Goal: Task Accomplishment & Management: Manage account settings

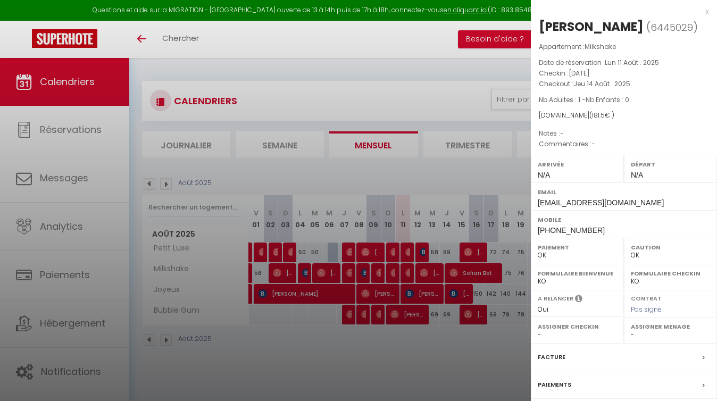
select select "0"
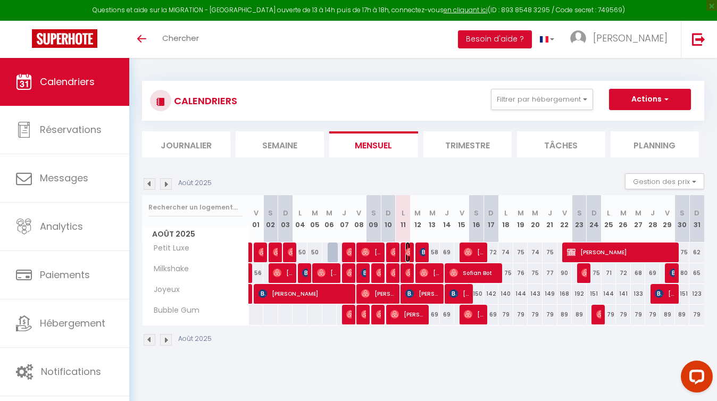
click at [410, 252] on img at bounding box center [409, 252] width 9 height 9
select select "OK"
select select "0"
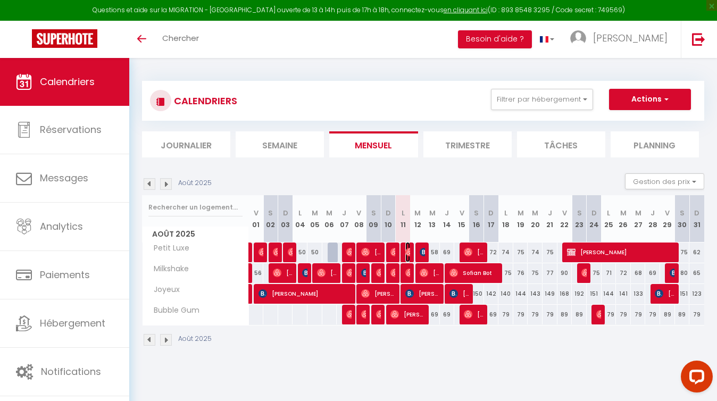
select select "1"
select select
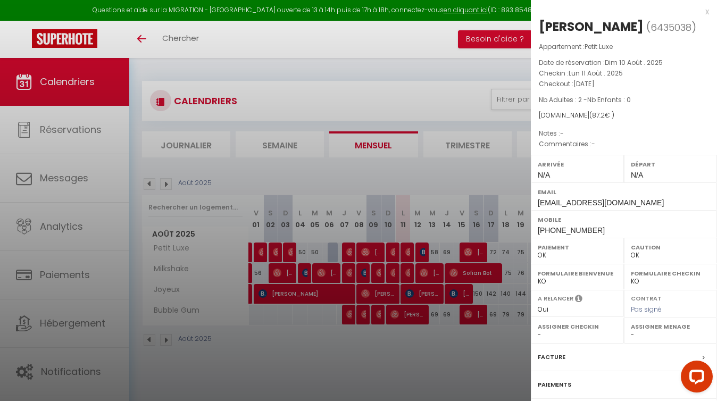
click at [410, 273] on div at bounding box center [358, 200] width 717 height 401
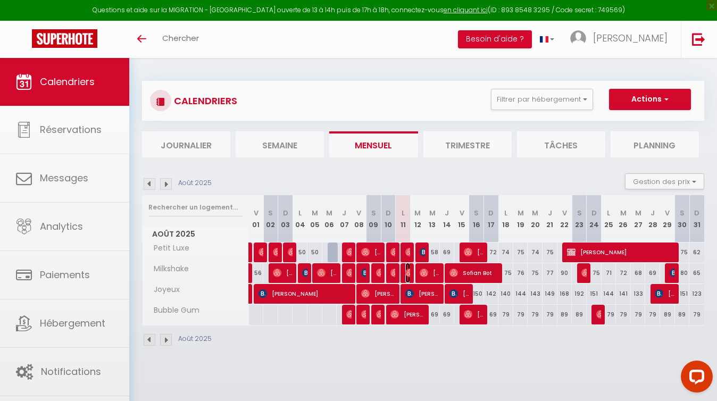
click at [410, 273] on img at bounding box center [409, 273] width 9 height 9
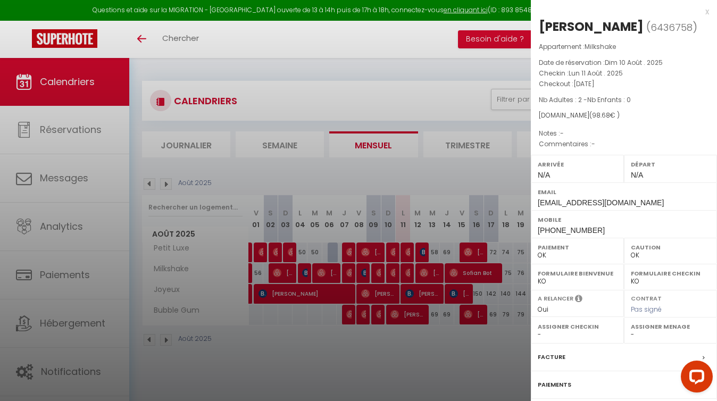
click at [423, 252] on div at bounding box center [358, 200] width 717 height 401
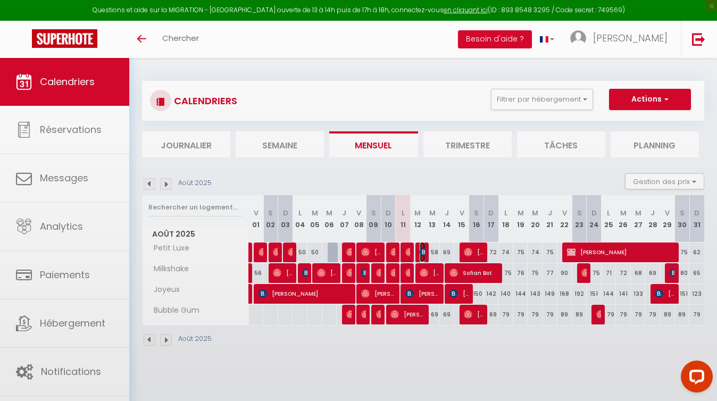
click at [423, 252] on img at bounding box center [424, 252] width 9 height 9
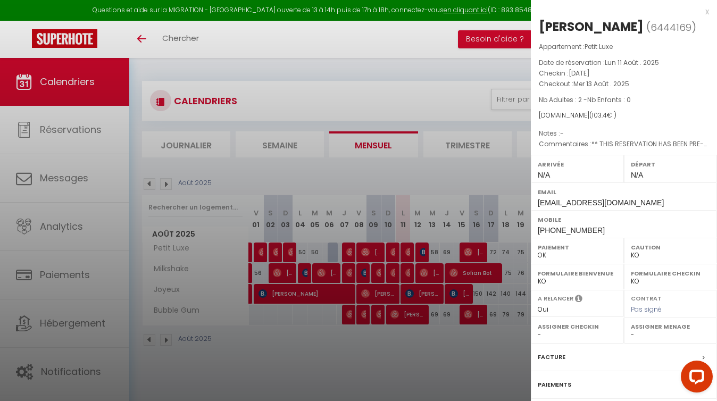
click at [428, 272] on div at bounding box center [358, 200] width 717 height 401
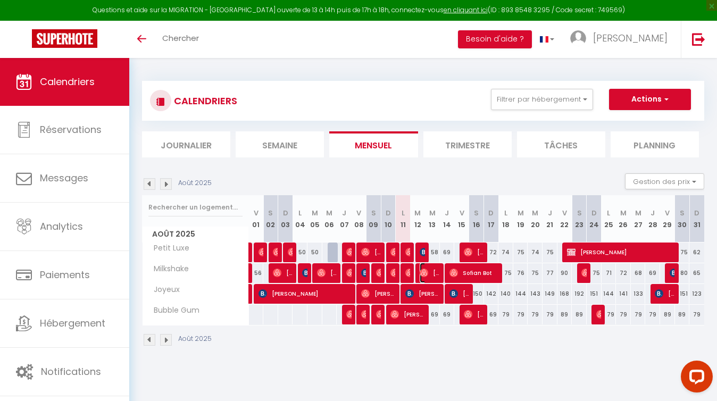
click at [428, 272] on span "[PERSON_NAME]" at bounding box center [430, 273] width 20 height 20
select select "OK"
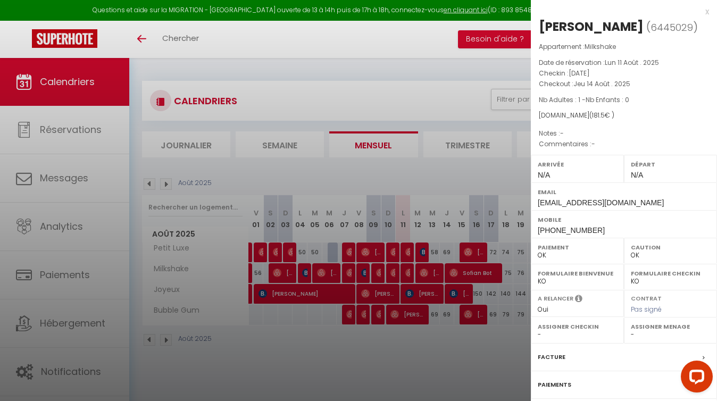
click at [423, 348] on div at bounding box center [358, 200] width 717 height 401
